Goal: Task Accomplishment & Management: Use online tool/utility

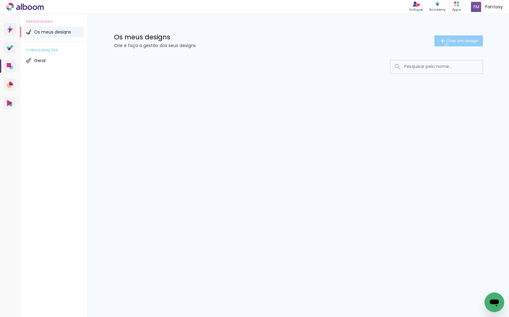
click at [444, 45] on paper-button "Criar um design" at bounding box center [458, 40] width 49 height 11
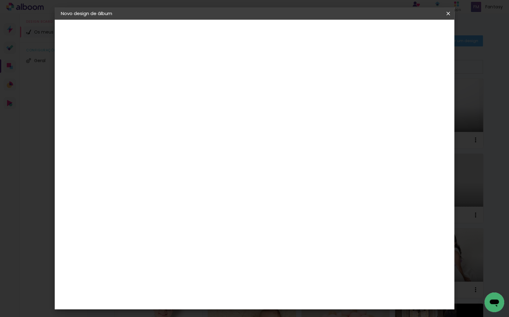
click at [161, 81] on input at bounding box center [161, 83] width 0 height 10
type input "[PERSON_NAME]"
type paper-input "[PERSON_NAME]"
click at [0, 0] on slot "Avançar" at bounding box center [0, 0] width 0 height 0
click at [186, 141] on paper-item "DreambooksPro" at bounding box center [171, 139] width 54 height 14
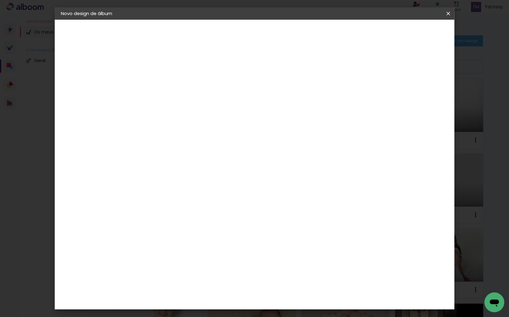
click at [0, 0] on slot "Avançar" at bounding box center [0, 0] width 0 height 0
click at [185, 102] on input "text" at bounding box center [173, 107] width 24 height 10
click at [0, 0] on slot "Álbum" at bounding box center [0, 0] width 0 height 0
type input "Álbum"
click at [203, 279] on span "20 × 20" at bounding box center [188, 285] width 29 height 13
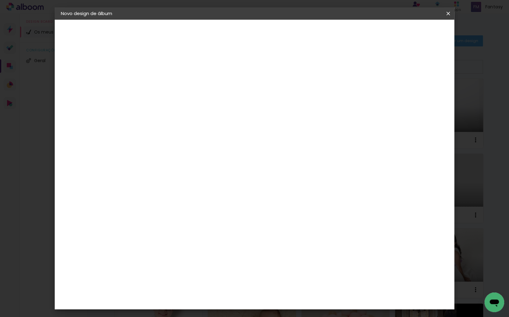
click at [0, 0] on slot "Avançar" at bounding box center [0, 0] width 0 height 0
click at [420, 34] on paper-button "Iniciar design" at bounding box center [400, 32] width 40 height 10
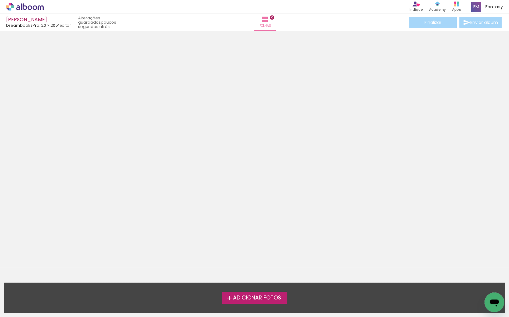
click at [245, 296] on span "Adicionar Fotos" at bounding box center [257, 298] width 48 height 6
click at [0, 0] on input "file" at bounding box center [0, 0] width 0 height 0
